Goal: Task Accomplishment & Management: Manage account settings

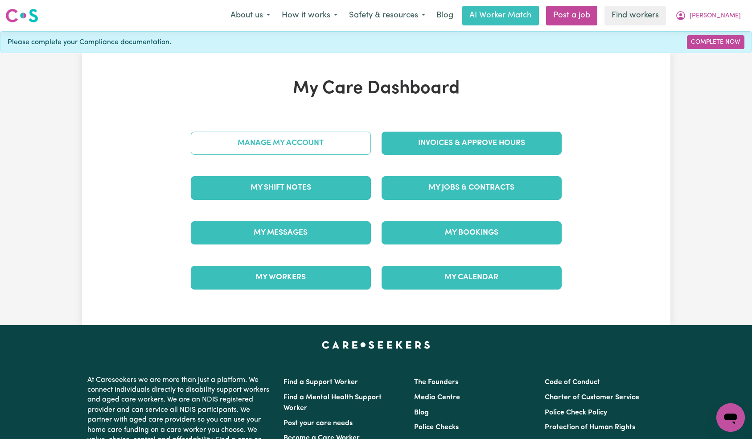
click at [324, 132] on div "Manage My Account" at bounding box center [280, 143] width 191 height 45
click at [324, 149] on link "Manage My Account" at bounding box center [281, 143] width 180 height 23
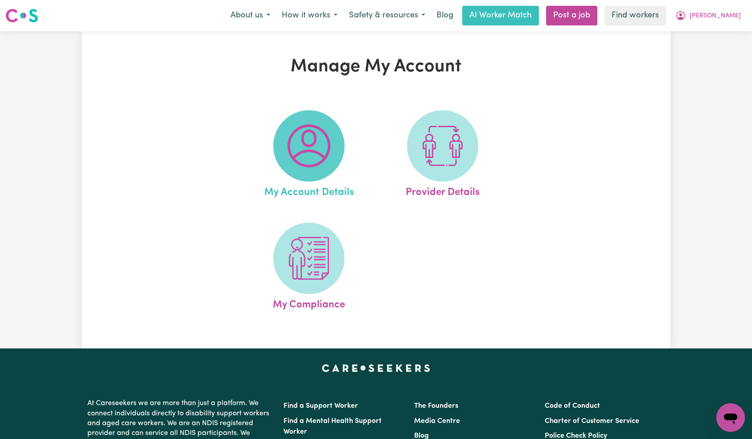
click at [316, 154] on img at bounding box center [309, 145] width 43 height 43
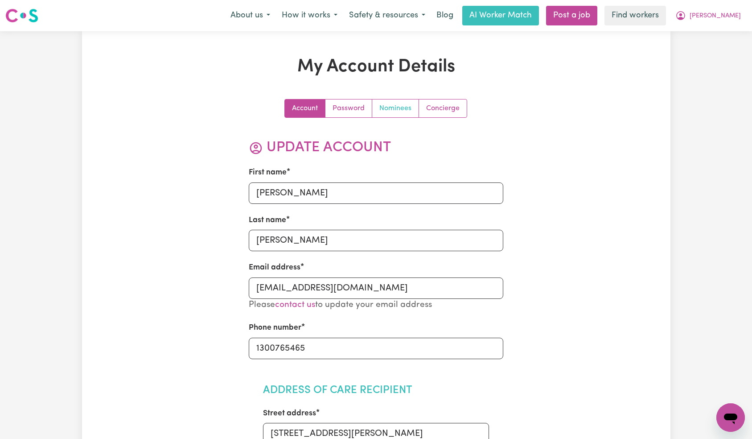
click at [411, 109] on link "Nominees" at bounding box center [395, 108] width 47 height 18
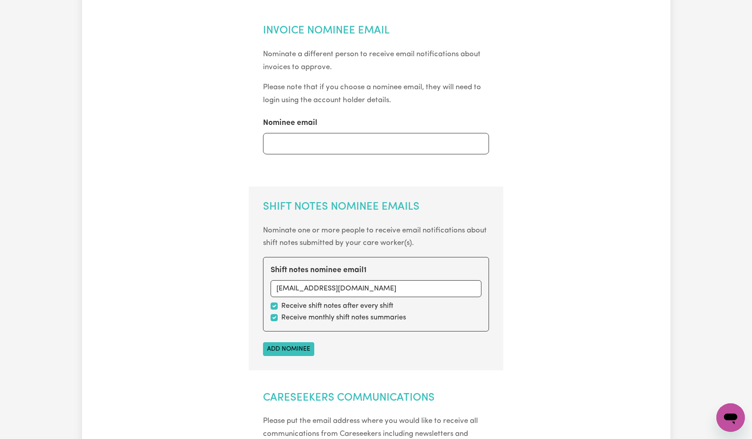
scroll to position [244, 0]
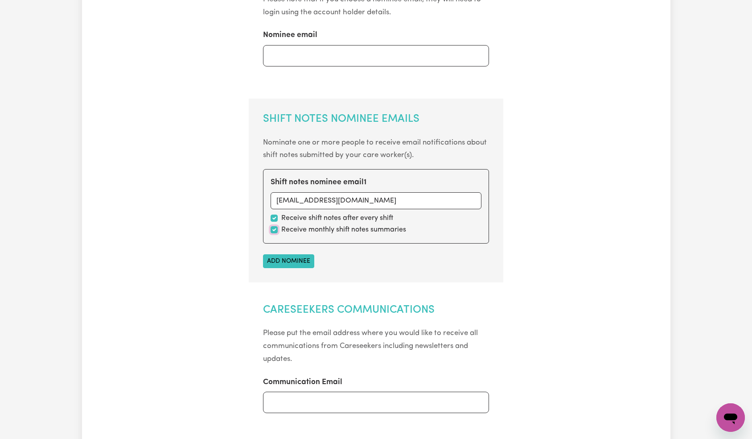
click at [276, 230] on input "checkbox" at bounding box center [274, 229] width 7 height 7
checkbox input "false"
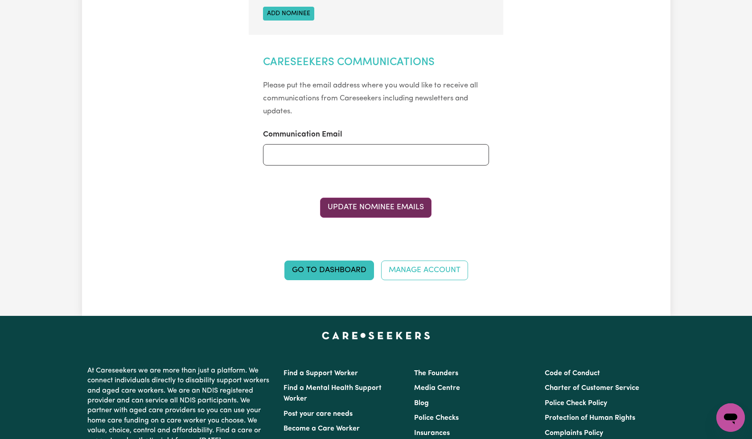
click at [389, 212] on button "Update Nominee Emails" at bounding box center [375, 207] width 111 height 20
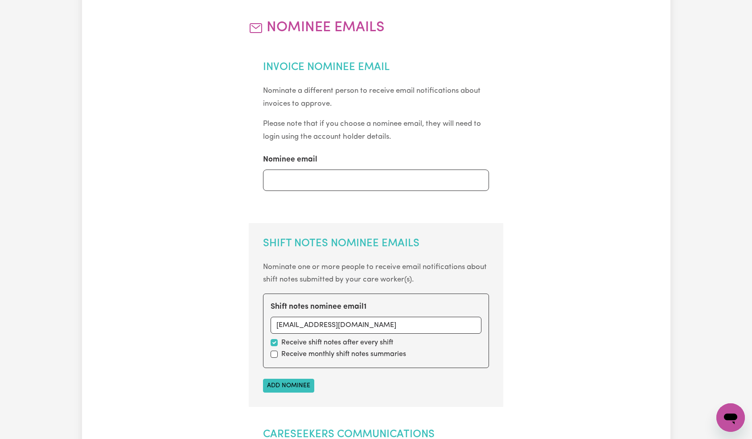
scroll to position [0, 0]
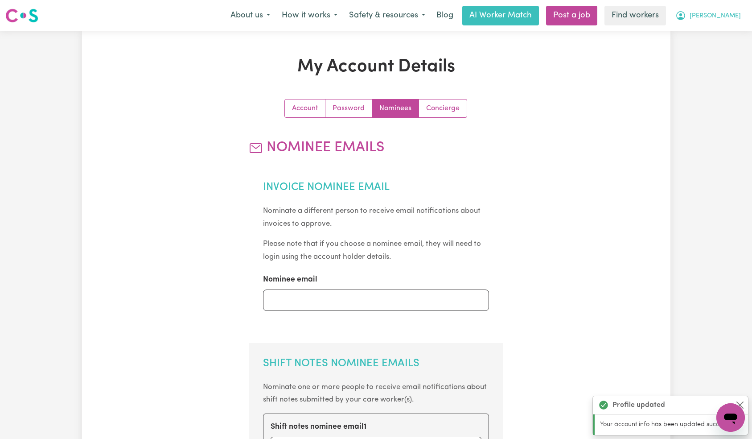
click at [732, 16] on span "[PERSON_NAME]" at bounding box center [715, 16] width 51 height 10
click at [727, 48] on link "Logout" at bounding box center [711, 51] width 70 height 17
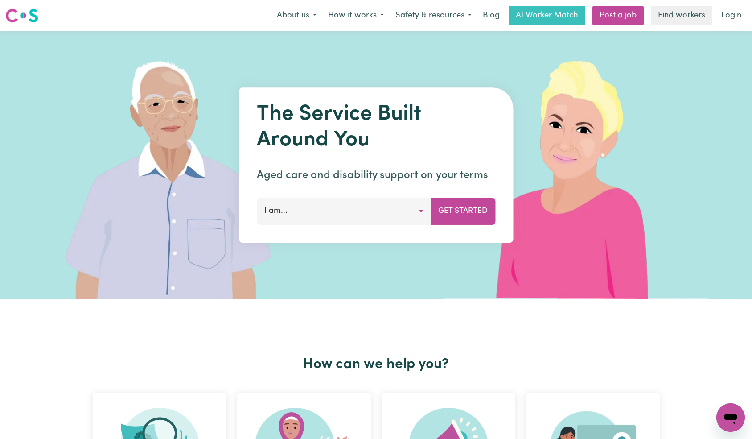
click at [733, 20] on link "Login" at bounding box center [731, 16] width 31 height 20
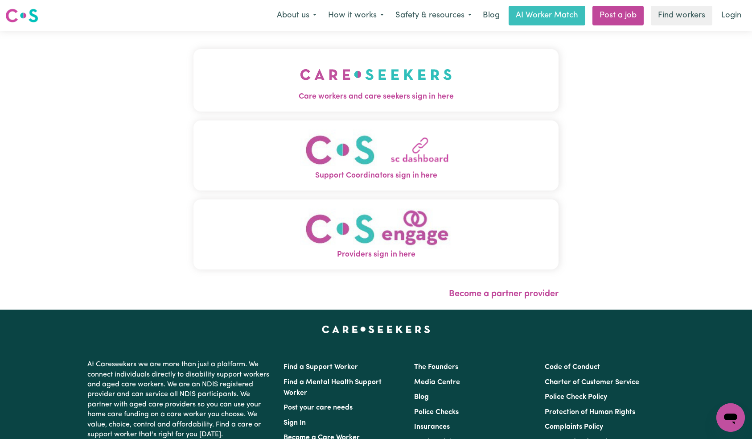
click at [225, 82] on button "Care workers and care seekers sign in here" at bounding box center [376, 80] width 366 height 62
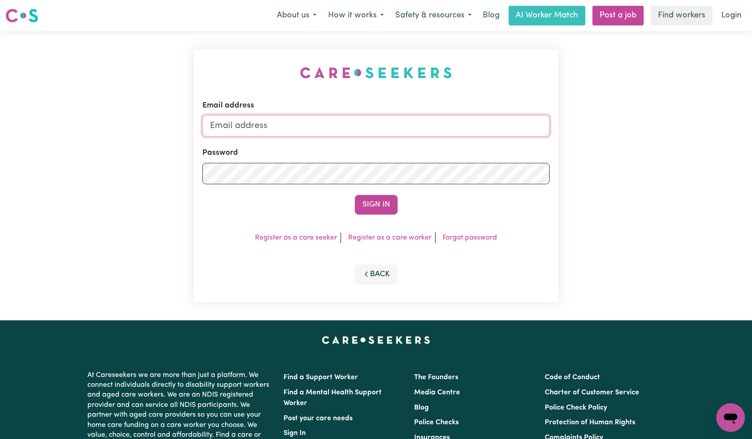
click at [344, 129] on input "Email address" at bounding box center [376, 125] width 348 height 21
paste input "[EMAIL_ADDRESS][DOMAIN_NAME]"
type input "[EMAIL_ADDRESS][DOMAIN_NAME]"
drag, startPoint x: 378, startPoint y: 196, endPoint x: 380, endPoint y: 206, distance: 10.4
click at [378, 197] on button "Sign In" at bounding box center [376, 205] width 43 height 20
